Goal: Information Seeking & Learning: Learn about a topic

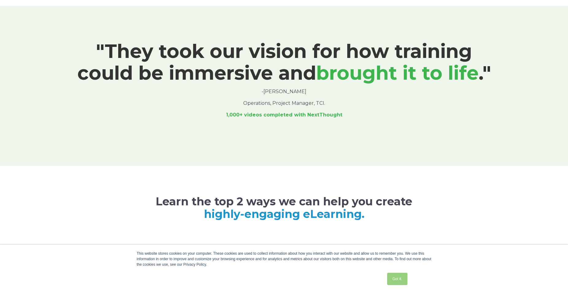
scroll to position [430, 0]
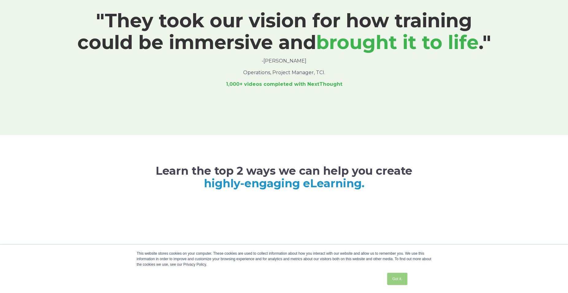
click at [397, 276] on link "Got it." at bounding box center [397, 279] width 20 height 12
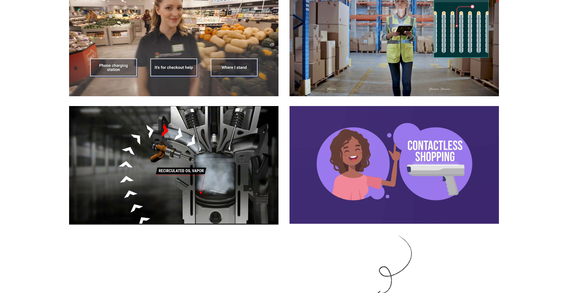
scroll to position [890, 0]
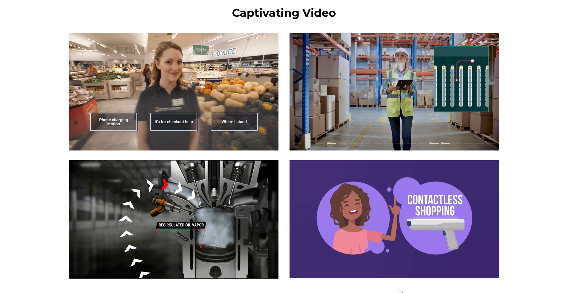
click at [191, 114] on img at bounding box center [173, 92] width 209 height 118
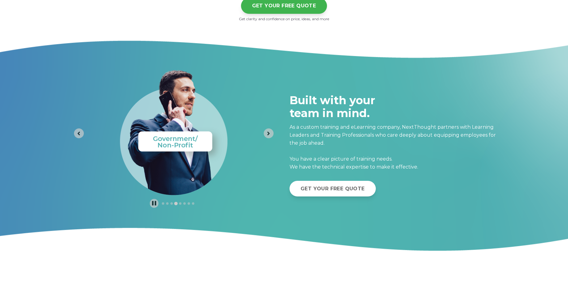
scroll to position [2517, 0]
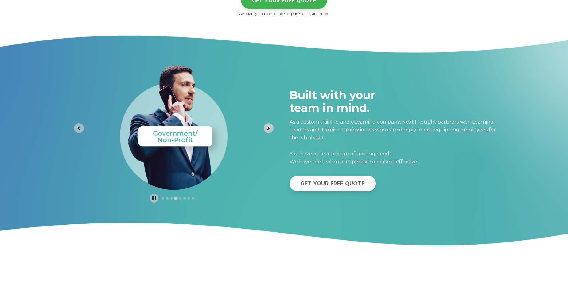
click at [266, 128] on icon "Next slide" at bounding box center [268, 129] width 6 height 6
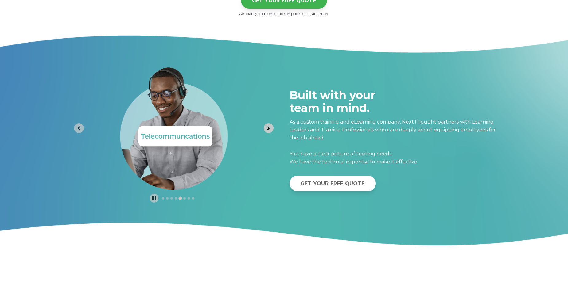
click at [266, 128] on icon "Next slide" at bounding box center [268, 129] width 6 height 6
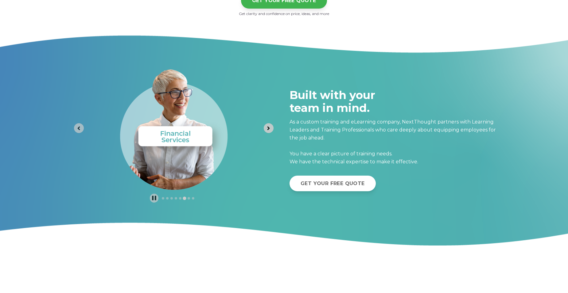
click at [266, 128] on icon "Next slide" at bounding box center [268, 129] width 6 height 6
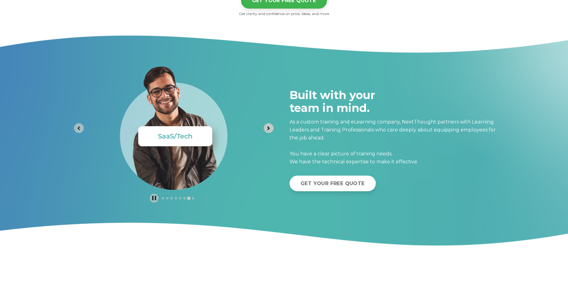
click at [266, 128] on icon "Next slide" at bounding box center [268, 129] width 6 height 6
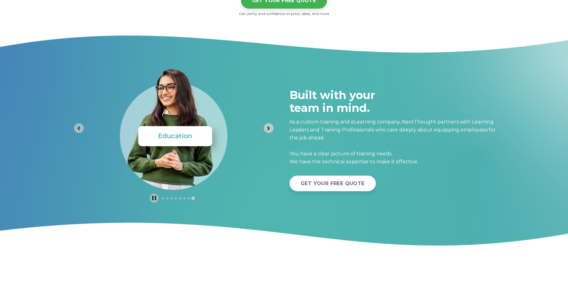
click at [266, 128] on icon "Go to first slide" at bounding box center [268, 129] width 6 height 6
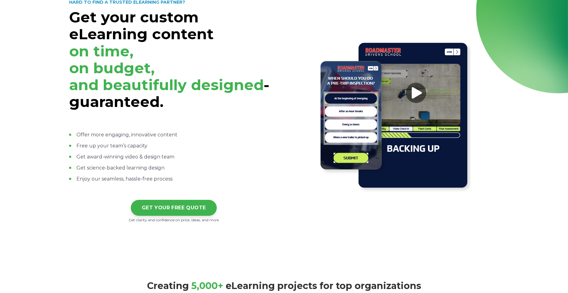
scroll to position [0, 0]
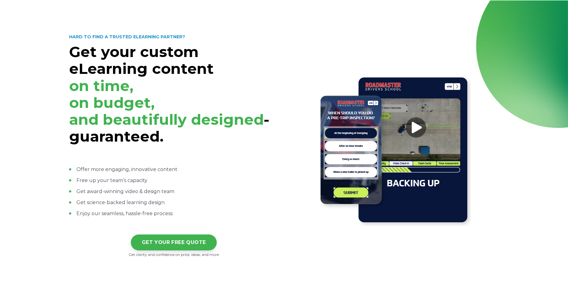
click at [146, 37] on strong "HARD TO FIND A TRUSTED ELEARNING PARTNER?" at bounding box center [127, 37] width 116 height 6
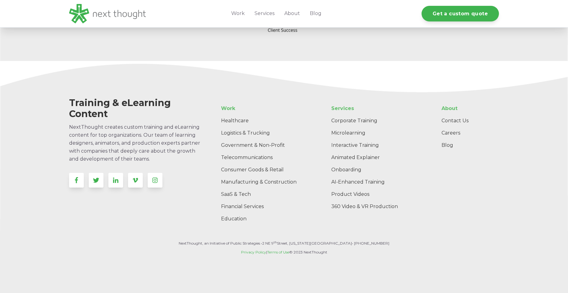
scroll to position [1946, 0]
click at [344, 120] on link "Corporate Training" at bounding box center [375, 120] width 99 height 12
click at [354, 134] on link "Microlearning" at bounding box center [375, 133] width 99 height 12
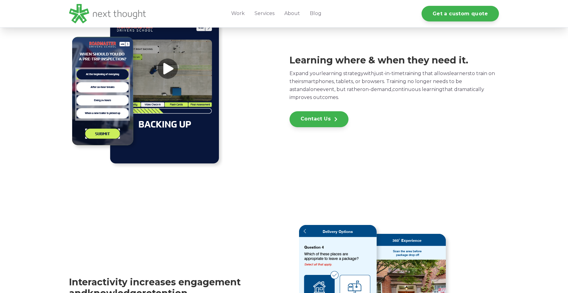
scroll to position [215, 0]
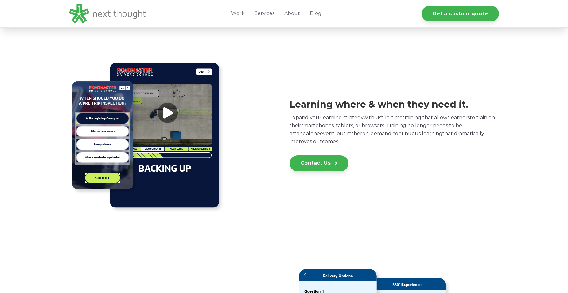
click at [166, 111] on img at bounding box center [145, 135] width 153 height 153
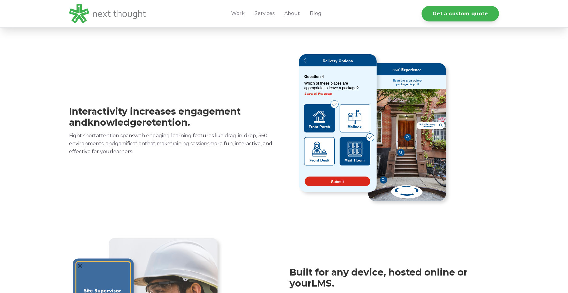
scroll to position [522, 0]
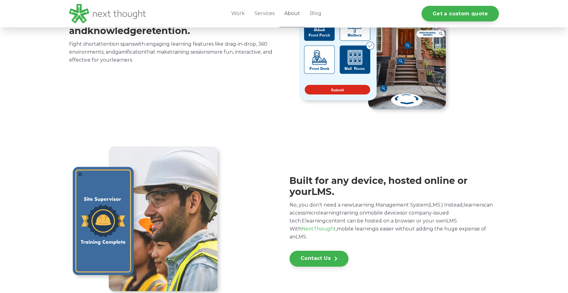
click at [294, 13] on link "About" at bounding box center [291, 13] width 25 height 27
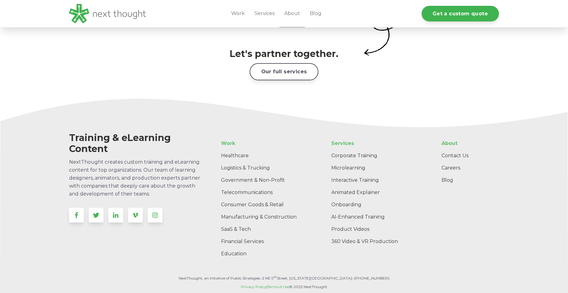
scroll to position [978, 0]
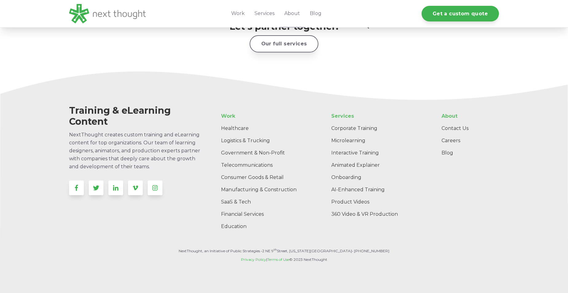
click at [274, 35] on link "Our full services" at bounding box center [284, 43] width 69 height 17
